Goal: Task Accomplishment & Management: Manage account settings

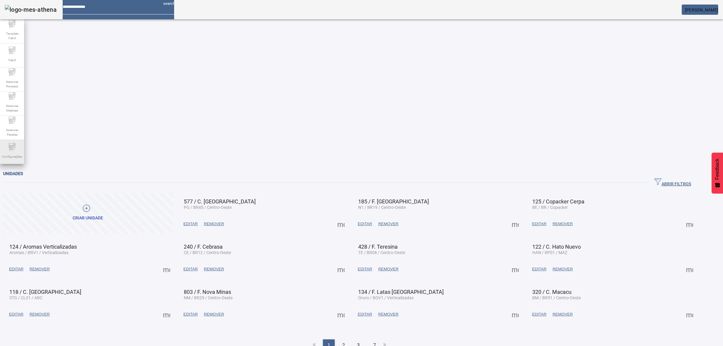
click at [2, 159] on span "Configurações" at bounding box center [12, 156] width 24 height 8
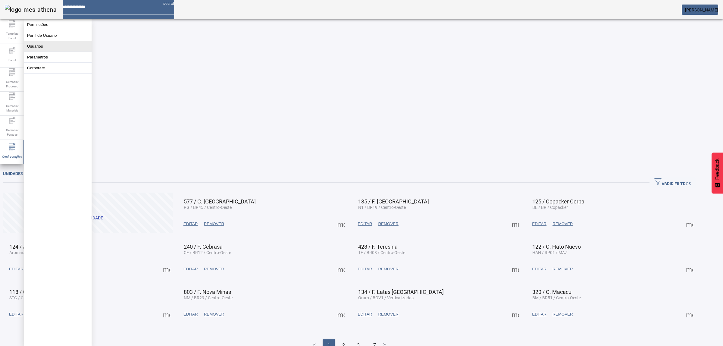
click at [54, 47] on button "Usuários" at bounding box center [57, 46] width 67 height 11
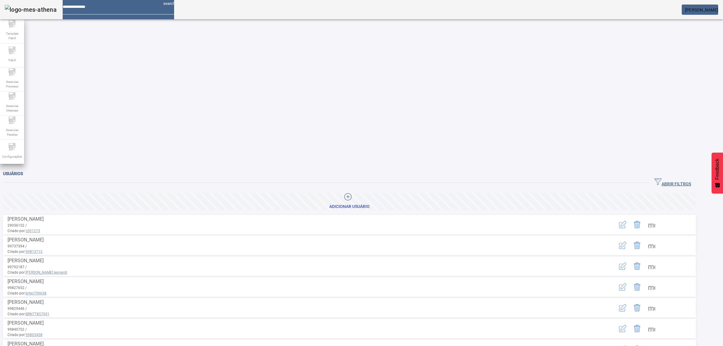
click at [684, 178] on span "ABRIR FILTROS" at bounding box center [672, 182] width 37 height 9
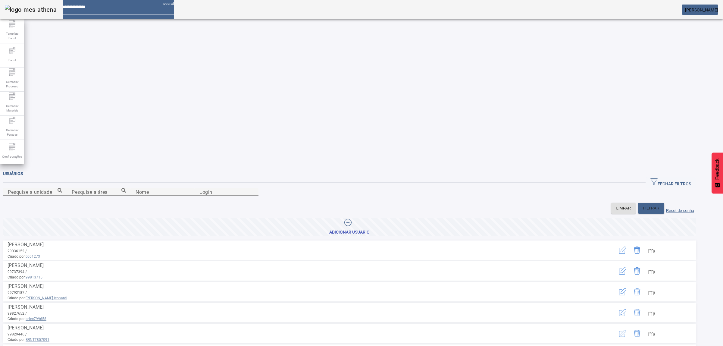
click at [395, 220] on span at bounding box center [349, 227] width 693 height 14
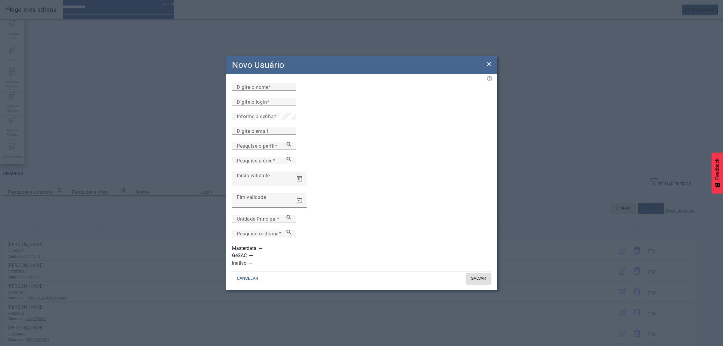
type input "********"
click at [265, 91] on input "Digite o nome" at bounding box center [264, 86] width 54 height 7
click at [252, 91] on input "Digite o nome" at bounding box center [264, 86] width 54 height 7
type input "*******"
drag, startPoint x: 270, startPoint y: 124, endPoint x: 264, endPoint y: 140, distance: 17.2
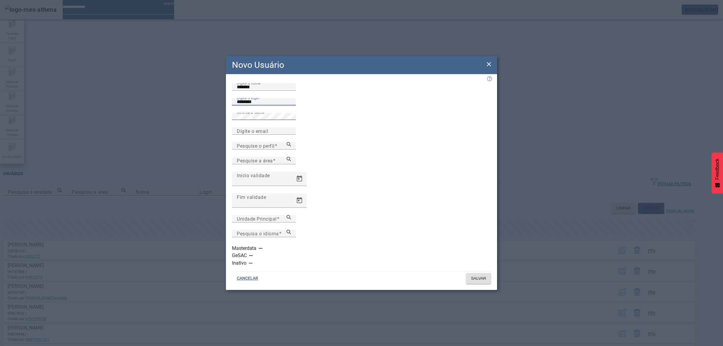
click at [270, 105] on input "********" at bounding box center [264, 101] width 54 height 7
click at [250, 134] on mat-label "Digite o email" at bounding box center [252, 131] width 31 height 6
click at [250, 135] on input "Digite o email" at bounding box center [264, 130] width 54 height 7
click at [291, 146] on icon at bounding box center [289, 144] width 5 height 5
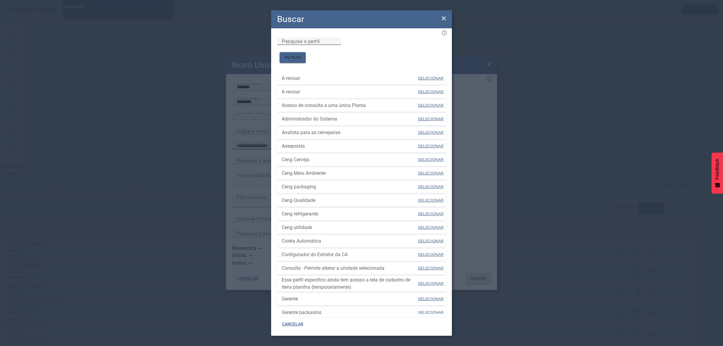
click at [316, 45] on input "Pesquise o perfil" at bounding box center [309, 41] width 54 height 7
type input "****"
click at [301, 55] on span "FILTRAR" at bounding box center [292, 58] width 17 height 6
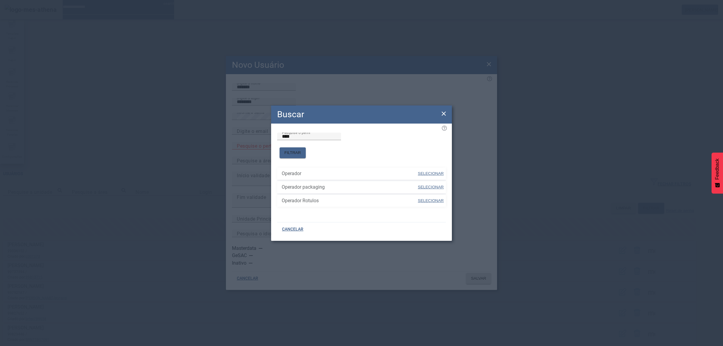
click at [442, 116] on icon at bounding box center [443, 113] width 7 height 7
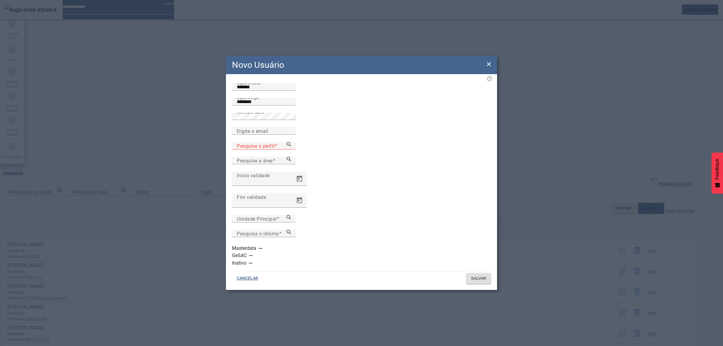
click at [265, 149] on mat-label "Pesquise o perfil" at bounding box center [256, 146] width 38 height 6
click at [265, 149] on input "Pesquise o perfil" at bounding box center [264, 145] width 54 height 7
click at [291, 146] on icon at bounding box center [289, 144] width 5 height 5
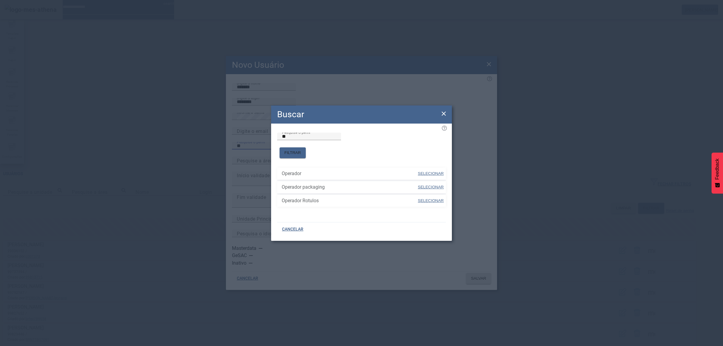
click at [432, 180] on span at bounding box center [430, 187] width 27 height 14
type input "**********"
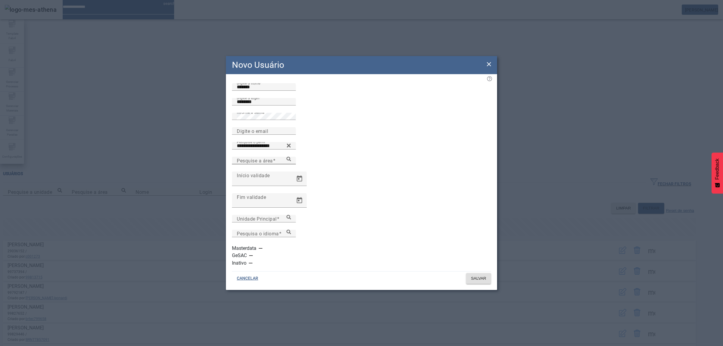
click at [291, 164] on div "Pesquise a área" at bounding box center [264, 161] width 54 height 8
click at [291, 161] on icon at bounding box center [289, 159] width 5 height 5
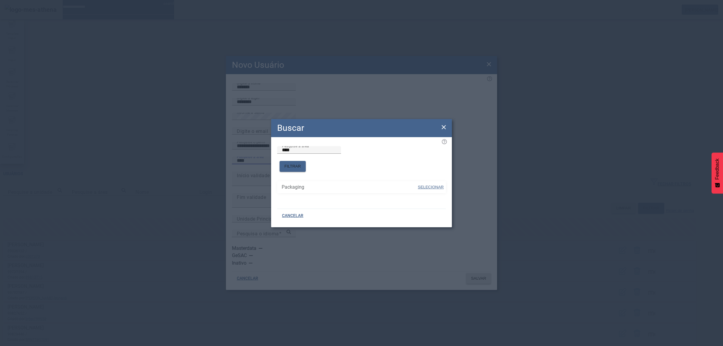
click at [433, 185] on span "SELECIONAR" at bounding box center [431, 187] width 26 height 5
type input "*********"
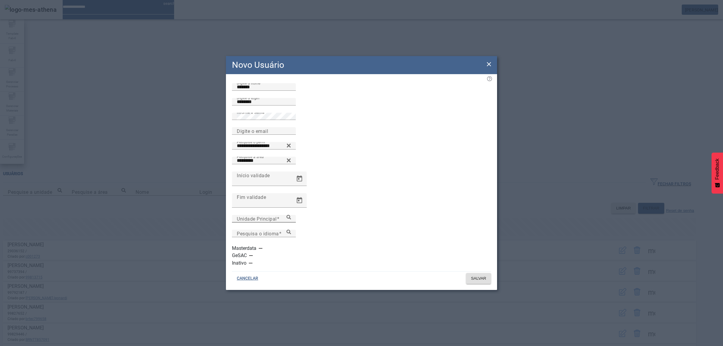
click at [262, 221] on mat-label "Unidade Principal" at bounding box center [257, 219] width 40 height 6
click at [262, 222] on input "Unidade Principal" at bounding box center [264, 218] width 54 height 7
click at [291, 219] on icon at bounding box center [289, 217] width 5 height 5
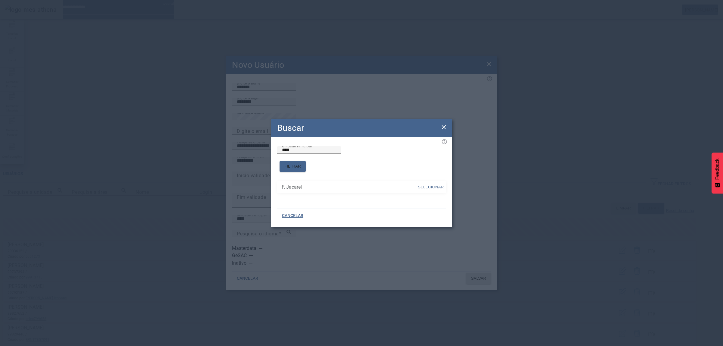
click at [428, 185] on span "SELECIONAR" at bounding box center [431, 187] width 26 height 5
type input "**********"
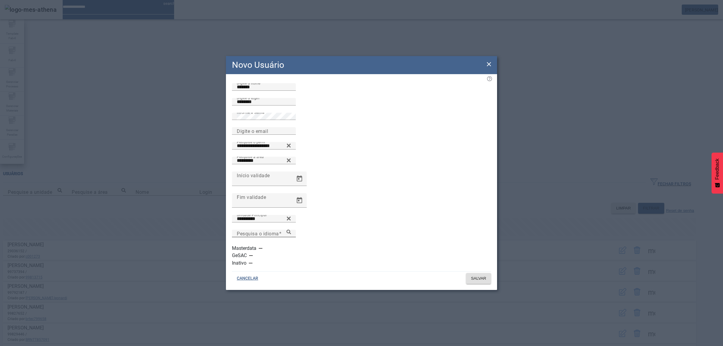
click at [291, 234] on div "Pesquisa o idioma" at bounding box center [264, 234] width 54 height 8
click at [291, 237] on input "Pesquisa o idioma" at bounding box center [264, 233] width 54 height 7
click at [291, 234] on icon at bounding box center [289, 232] width 5 height 5
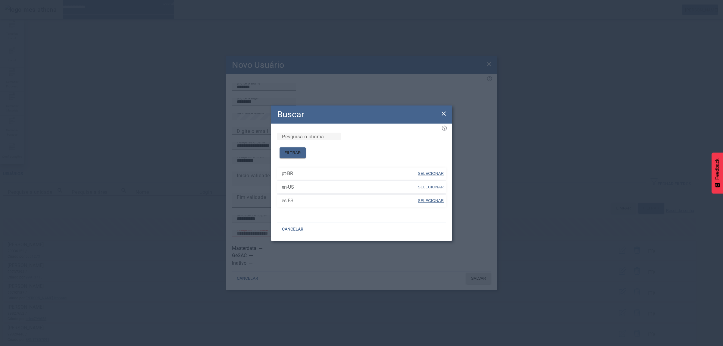
click at [432, 171] on span "SELECIONAR" at bounding box center [431, 173] width 26 height 5
type input "*****"
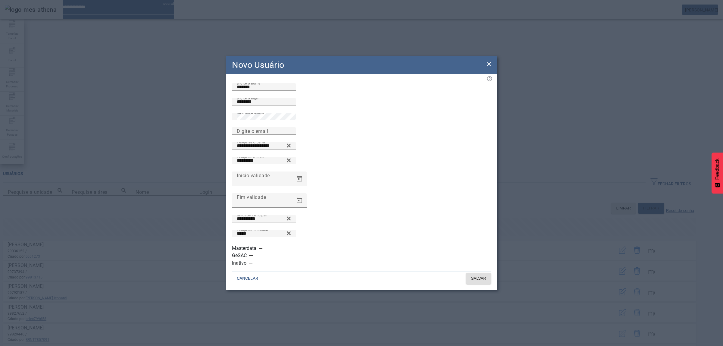
click at [490, 66] on icon at bounding box center [489, 64] width 4 height 4
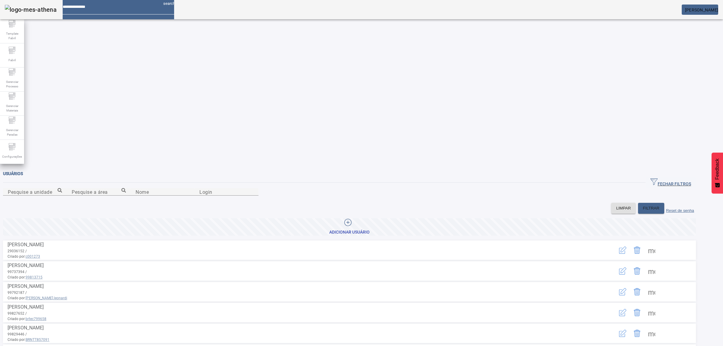
click at [626, 246] on icon "button" at bounding box center [622, 249] width 7 height 7
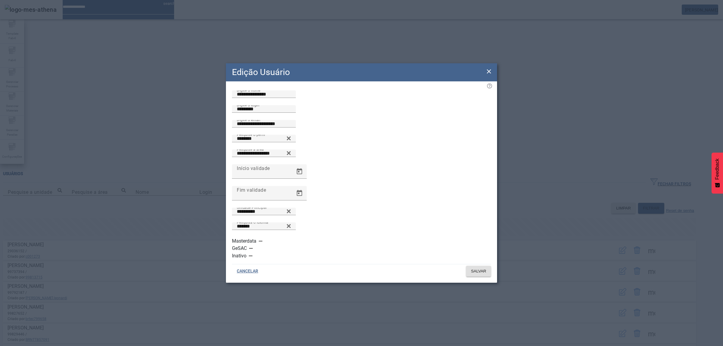
click at [488, 75] on icon at bounding box center [488, 71] width 7 height 7
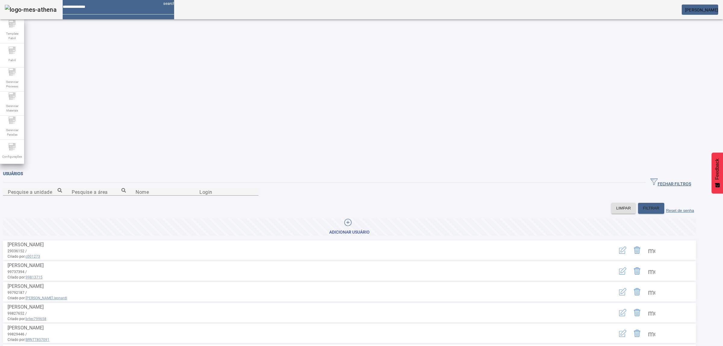
click at [659, 243] on span at bounding box center [651, 250] width 14 height 14
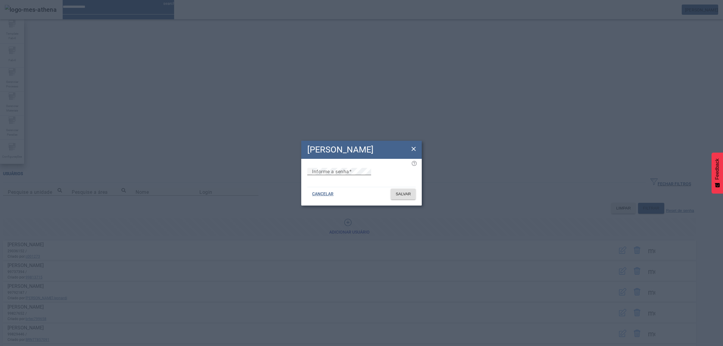
type input "********"
click at [413, 147] on icon at bounding box center [414, 149] width 4 height 4
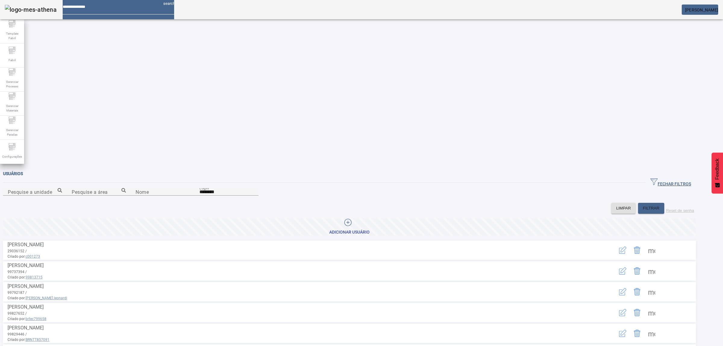
click at [659, 243] on span at bounding box center [651, 250] width 14 height 14
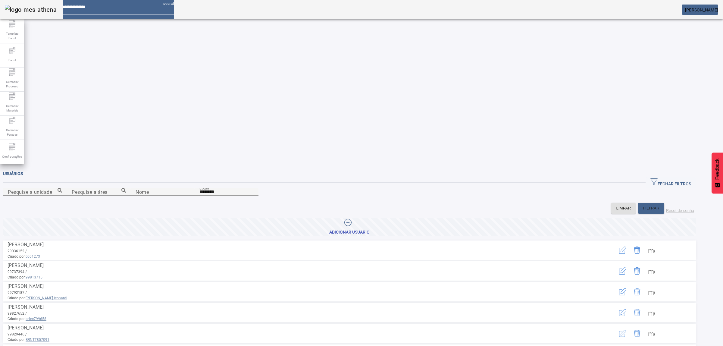
click at [659, 243] on span at bounding box center [651, 250] width 14 height 14
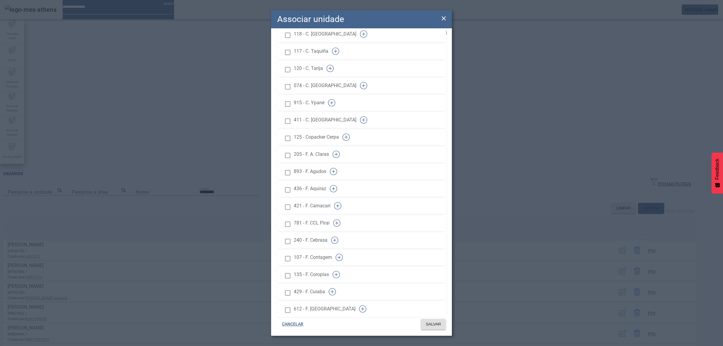
scroll to position [226, 0]
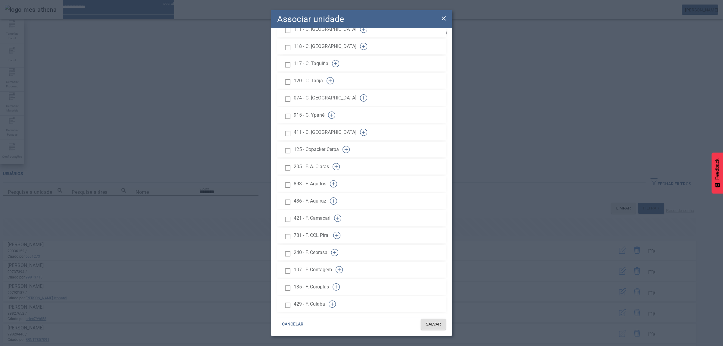
click at [293, 93] on div at bounding box center [288, 99] width 12 height 12
click at [290, 93] on div at bounding box center [288, 99] width 12 height 12
drag, startPoint x: 296, startPoint y: 83, endPoint x: 293, endPoint y: 87, distance: 4.5
click at [294, 93] on div at bounding box center [288, 99] width 12 height 12
click at [293, 93] on div at bounding box center [288, 99] width 12 height 12
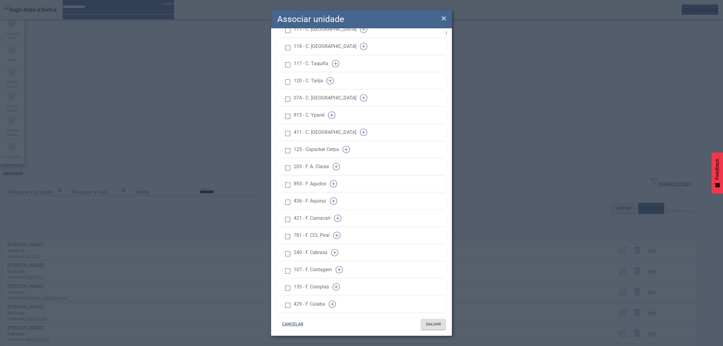
click at [293, 93] on div at bounding box center [288, 99] width 12 height 12
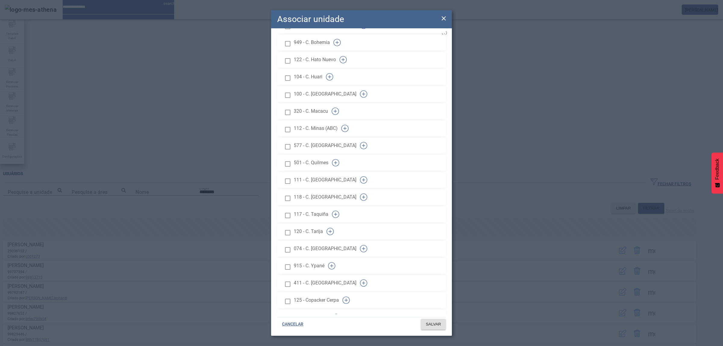
scroll to position [0, 0]
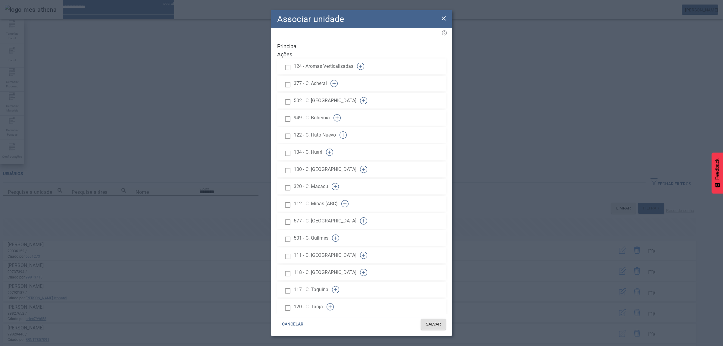
click at [291, 61] on div at bounding box center [288, 67] width 12 height 12
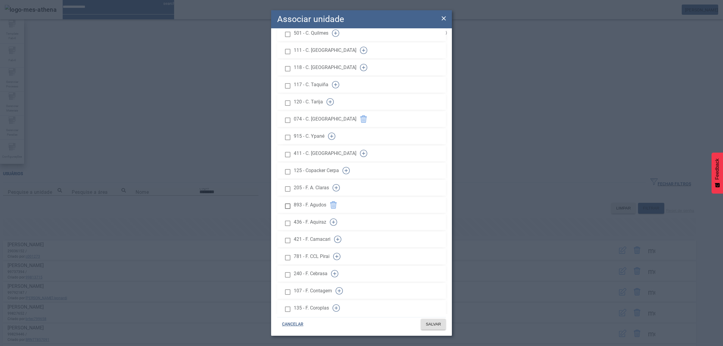
click at [287, 325] on span "CANCELAR" at bounding box center [292, 324] width 21 height 6
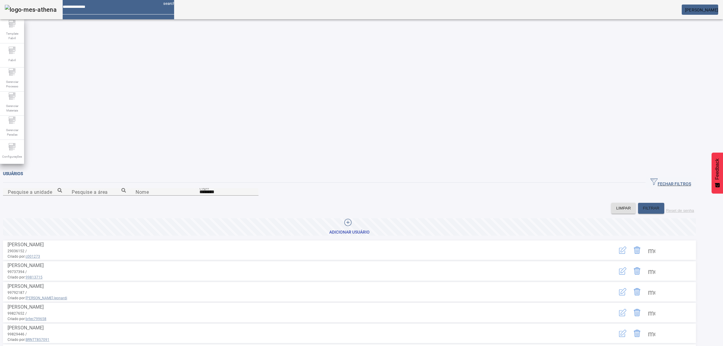
click at [659, 243] on span at bounding box center [651, 250] width 14 height 14
click at [626, 246] on icon "button" at bounding box center [622, 249] width 7 height 7
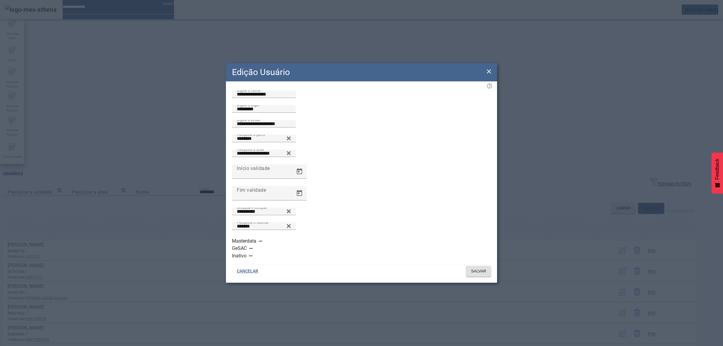
click at [488, 75] on icon at bounding box center [488, 71] width 7 height 7
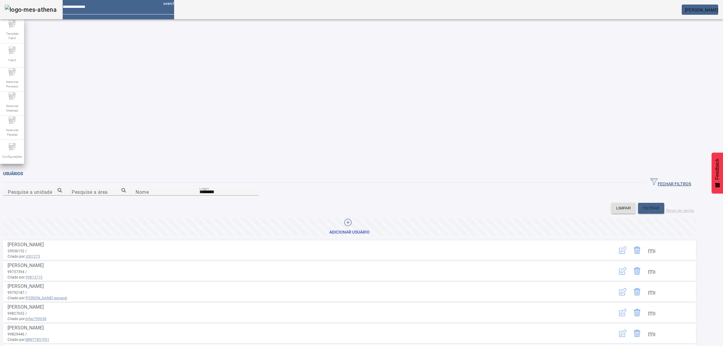
click at [626, 246] on icon "button" at bounding box center [622, 249] width 7 height 7
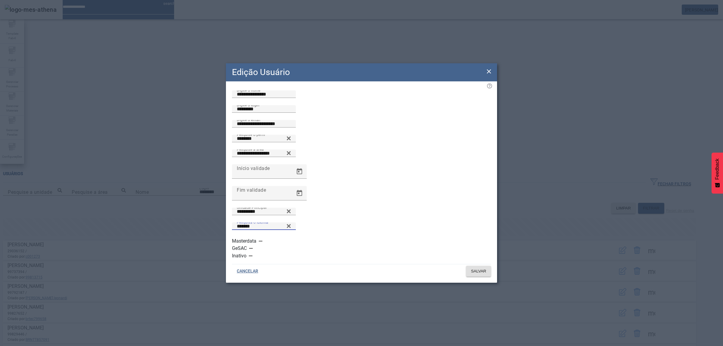
click at [291, 230] on input "*******" at bounding box center [264, 226] width 54 height 7
click at [291, 228] on icon at bounding box center [289, 225] width 5 height 7
click at [291, 227] on icon at bounding box center [289, 224] width 5 height 5
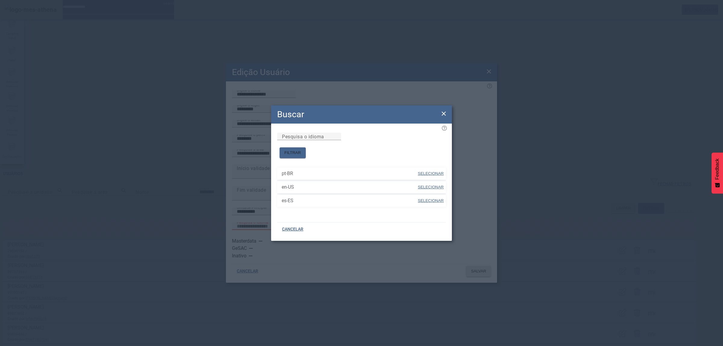
click at [445, 115] on icon at bounding box center [443, 113] width 7 height 7
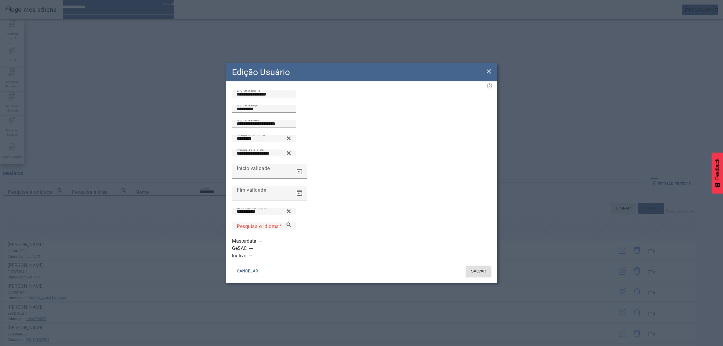
click at [489, 76] on div "Edição Usuário" at bounding box center [361, 72] width 271 height 18
click at [488, 75] on icon at bounding box center [488, 71] width 7 height 7
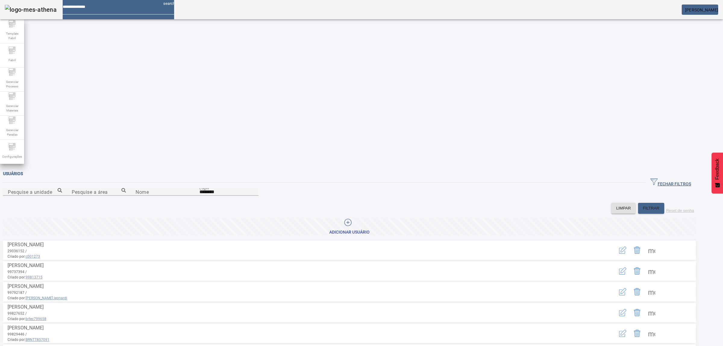
click at [710, 11] on span "[PERSON_NAME]" at bounding box center [701, 10] width 33 height 5
